Goal: Information Seeking & Learning: Learn about a topic

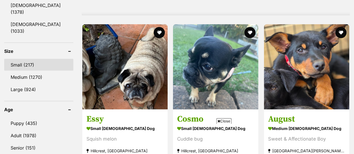
click at [15, 59] on link "Small (217)" at bounding box center [38, 65] width 69 height 12
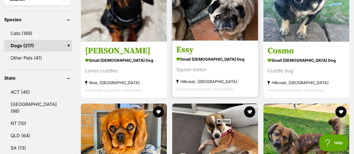
click at [180, 44] on h3 "Essy" at bounding box center [215, 49] width 78 height 11
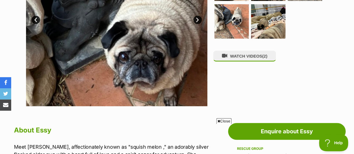
scroll to position [196, 0]
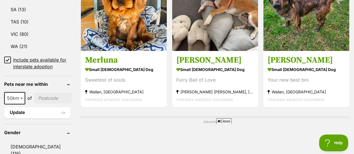
scroll to position [392, 0]
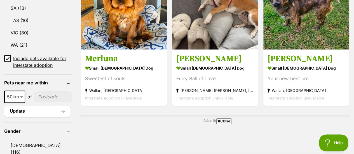
click at [217, 120] on icon at bounding box center [218, 121] width 3 height 4
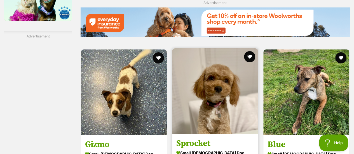
scroll to position [1007, 0]
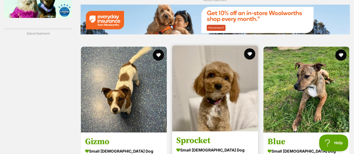
click at [211, 70] on img at bounding box center [215, 89] width 86 height 86
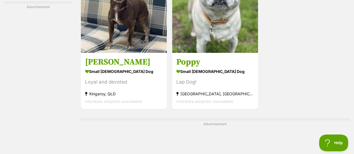
scroll to position [1259, 0]
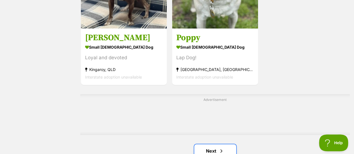
click at [209, 144] on link "Next" at bounding box center [215, 150] width 42 height 13
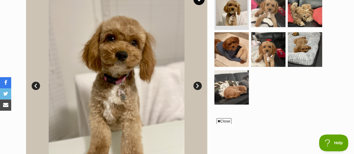
scroll to position [140, 0]
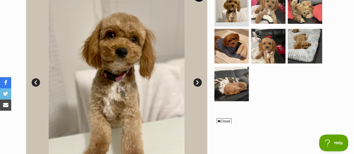
click at [216, 123] on div "Close" at bounding box center [176, 138] width 271 height 31
click at [216, 120] on span "Close" at bounding box center [223, 121] width 15 height 6
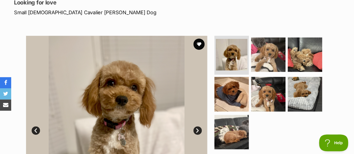
scroll to position [84, 0]
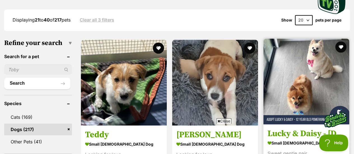
click at [295, 70] on img at bounding box center [306, 82] width 86 height 86
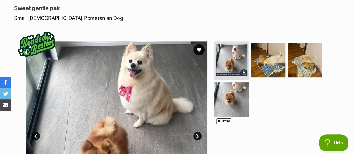
click at [216, 121] on span "Close" at bounding box center [223, 121] width 15 height 6
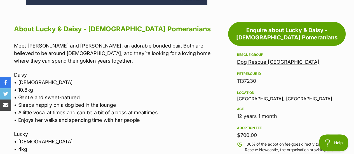
scroll to position [280, 0]
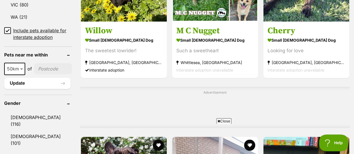
click at [216, 120] on span "Close" at bounding box center [223, 121] width 15 height 6
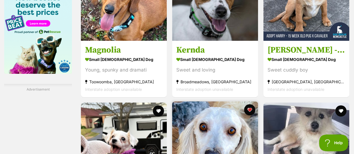
scroll to position [979, 0]
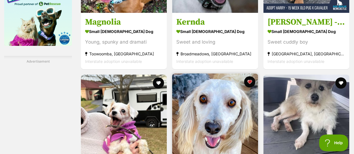
click at [209, 103] on img at bounding box center [215, 117] width 86 height 86
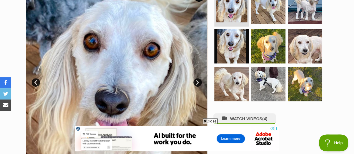
click at [204, 121] on icon at bounding box center [205, 121] width 3 height 4
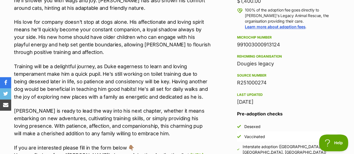
scroll to position [476, 0]
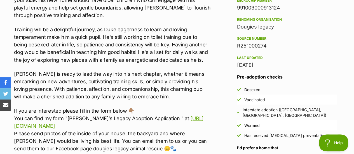
click at [304, 107] on div "Interstate adoption ([GEOGRAPHIC_DATA], [GEOGRAPHIC_DATA], [GEOGRAPHIC_DATA])" at bounding box center [290, 112] width 94 height 11
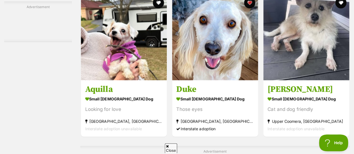
scroll to position [1063, 0]
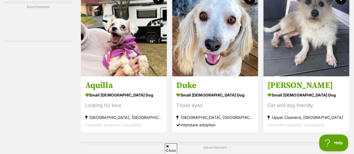
drag, startPoint x: 166, startPoint y: 146, endPoint x: 205, endPoint y: 105, distance: 57.4
click at [166, 146] on span "Close" at bounding box center [171, 149] width 12 height 10
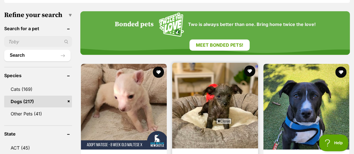
click at [218, 120] on icon at bounding box center [218, 121] width 3 height 4
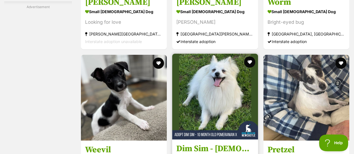
scroll to position [1063, 0]
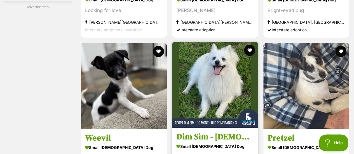
click at [211, 71] on img at bounding box center [215, 85] width 86 height 86
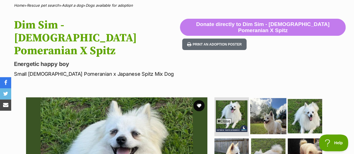
click at [270, 102] on img at bounding box center [268, 116] width 36 height 36
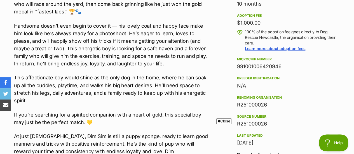
scroll to position [448, 0]
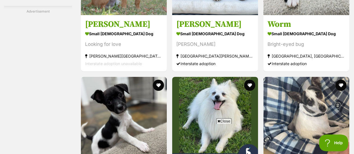
scroll to position [1065, 0]
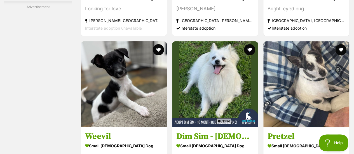
click at [217, 121] on icon at bounding box center [218, 121] width 3 height 4
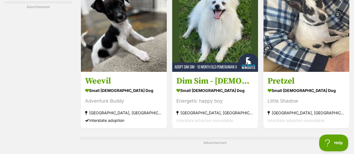
scroll to position [1121, 0]
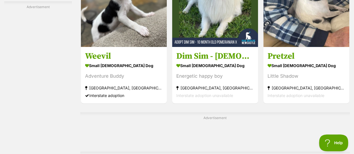
scroll to position [1177, 0]
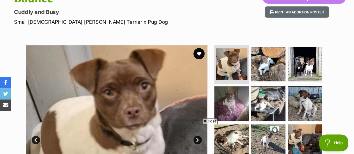
scroll to position [84, 0]
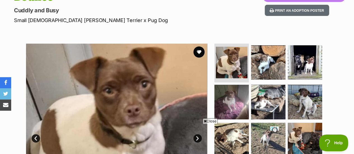
click at [204, 119] on icon at bounding box center [205, 121] width 3 height 4
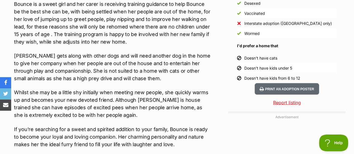
scroll to position [504, 0]
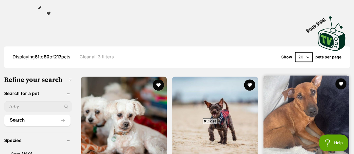
scroll to position [140, 0]
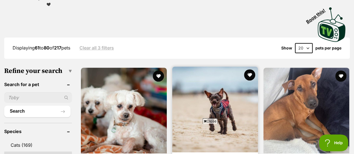
click at [203, 121] on span "Close" at bounding box center [210, 121] width 15 height 6
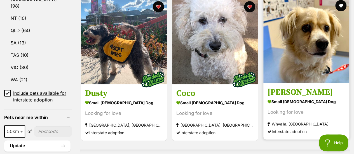
scroll to position [364, 0]
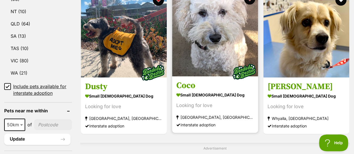
click at [205, 25] on img at bounding box center [215, 33] width 86 height 86
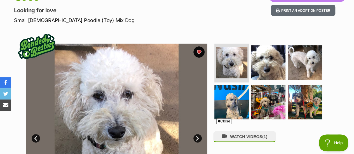
scroll to position [112, 0]
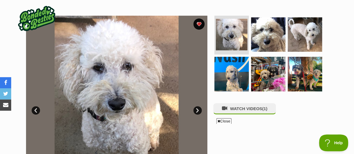
click at [216, 120] on span "Close" at bounding box center [223, 121] width 15 height 6
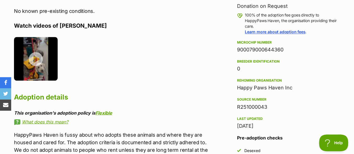
scroll to position [364, 0]
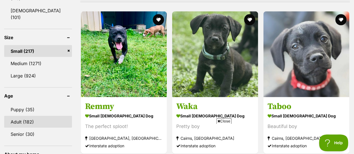
scroll to position [528, 0]
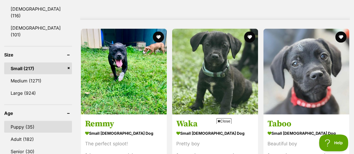
click at [16, 121] on link "Puppy (35)" at bounding box center [38, 127] width 68 height 12
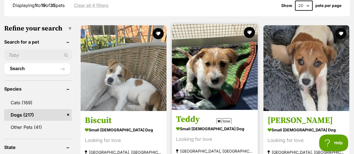
scroll to position [196, 0]
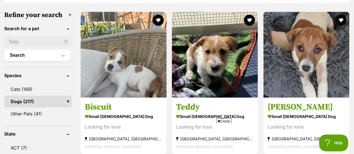
click at [217, 121] on icon at bounding box center [218, 121] width 3 height 4
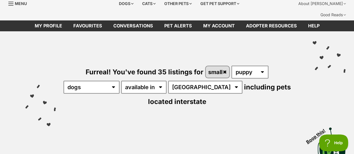
scroll to position [0, 0]
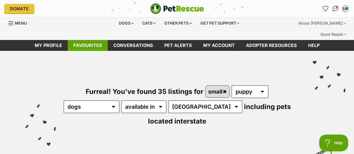
click at [88, 40] on link "Favourites" at bounding box center [88, 45] width 40 height 11
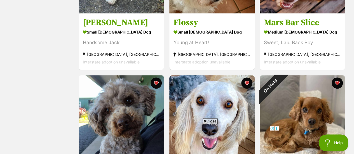
scroll to position [224, 0]
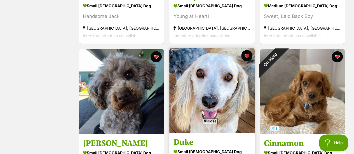
click at [207, 121] on span "Close" at bounding box center [210, 121] width 15 height 6
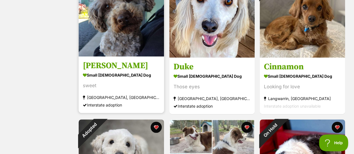
scroll to position [252, 0]
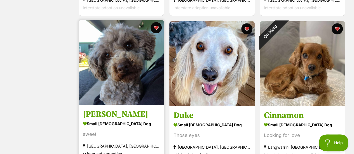
click at [120, 64] on img at bounding box center [121, 62] width 85 height 85
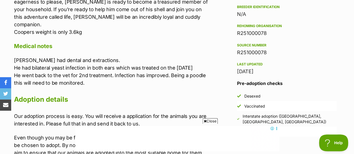
scroll to position [504, 0]
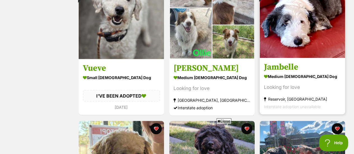
scroll to position [392, 0]
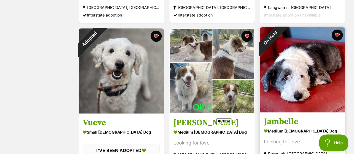
click at [307, 49] on img at bounding box center [302, 69] width 85 height 85
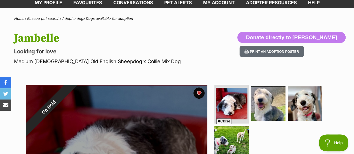
scroll to position [56, 0]
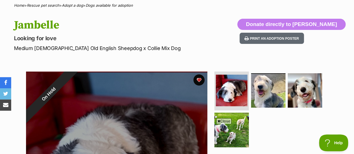
click at [218, 120] on icon at bounding box center [218, 121] width 3 height 4
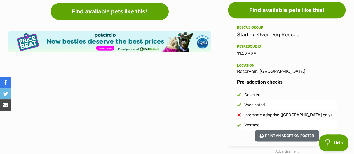
scroll to position [280, 0]
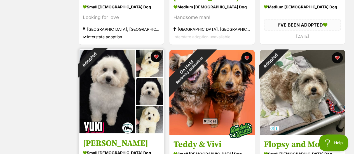
scroll to position [839, 0]
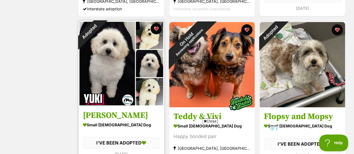
click at [108, 66] on img at bounding box center [121, 63] width 85 height 85
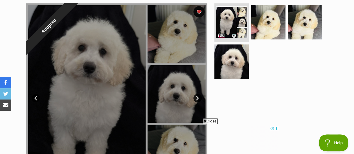
scroll to position [112, 0]
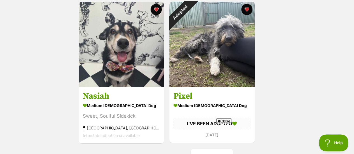
scroll to position [1007, 0]
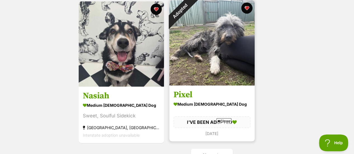
drag, startPoint x: 219, startPoint y: 120, endPoint x: 221, endPoint y: 118, distance: 3.8
click at [219, 120] on icon at bounding box center [218, 121] width 3 height 4
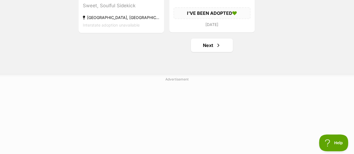
scroll to position [1119, 0]
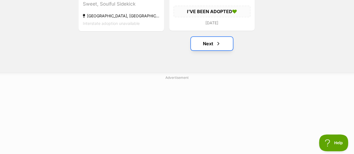
click at [210, 37] on link "Next" at bounding box center [212, 43] width 42 height 13
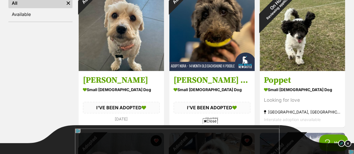
click at [204, 122] on icon at bounding box center [205, 121] width 3 height 4
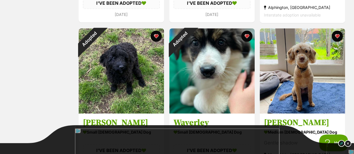
scroll to position [420, 0]
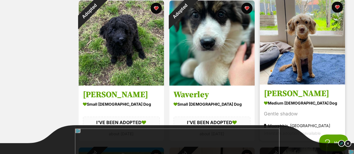
click at [289, 88] on h3 "Alexander Silvanus" at bounding box center [302, 93] width 77 height 11
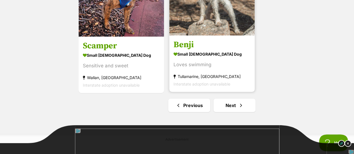
scroll to position [1063, 0]
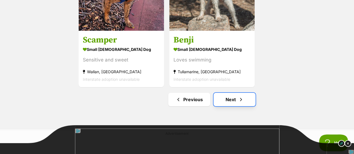
click at [232, 93] on link "Next" at bounding box center [235, 99] width 42 height 13
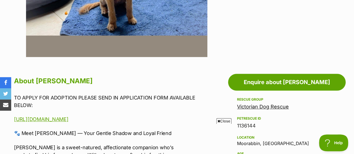
click at [219, 121] on icon at bounding box center [218, 121] width 3 height 4
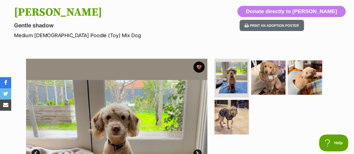
scroll to position [56, 0]
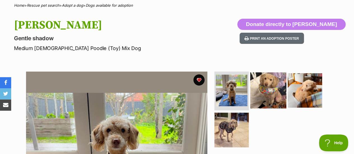
click at [264, 75] on img at bounding box center [268, 90] width 36 height 36
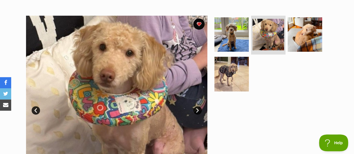
scroll to position [84, 0]
